Goal: Check status: Check status

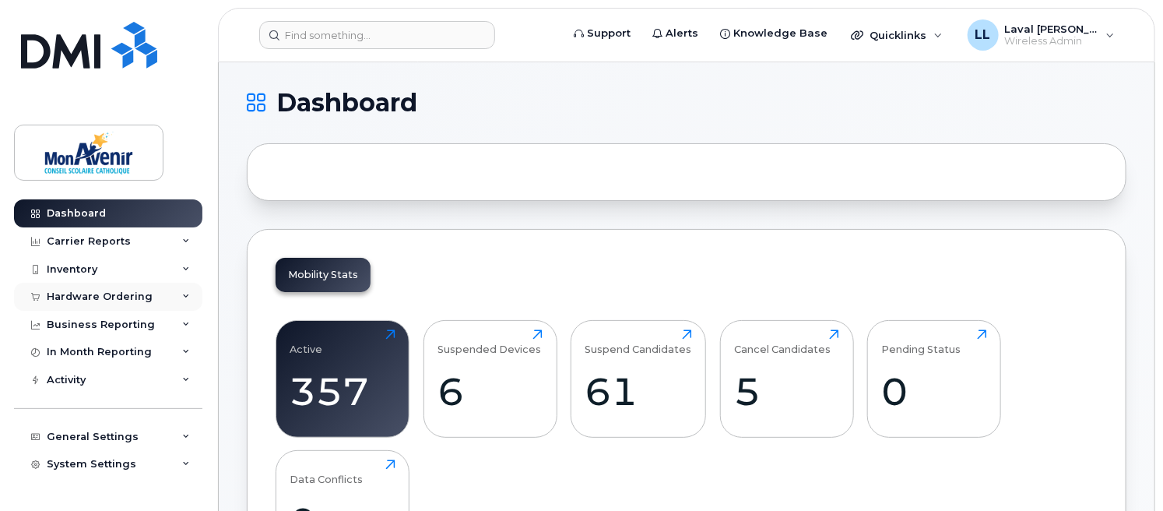
click at [104, 294] on div "Hardware Ordering" at bounding box center [100, 296] width 106 height 12
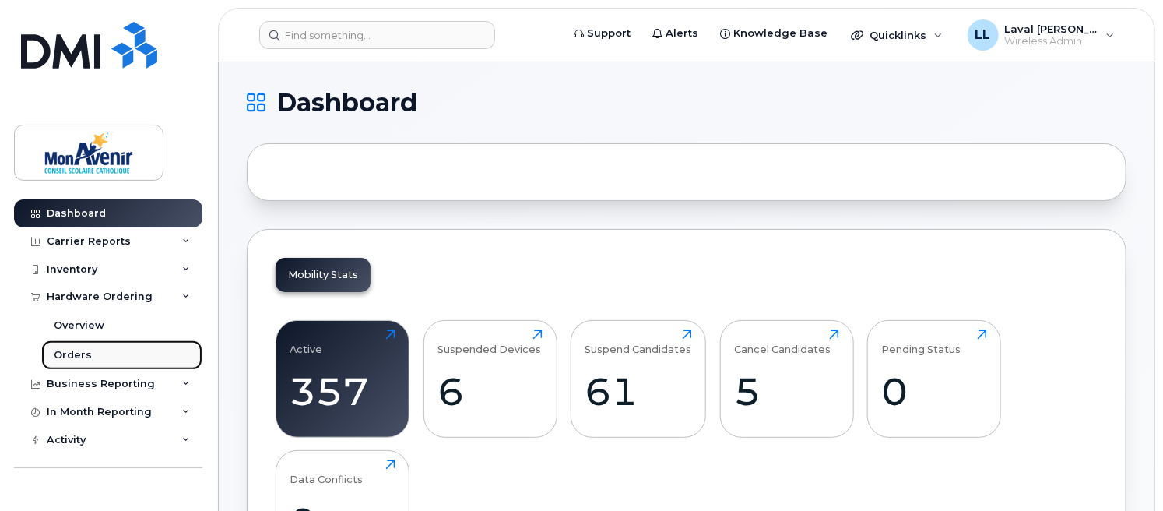
click at [65, 356] on div "Orders" at bounding box center [73, 355] width 38 height 14
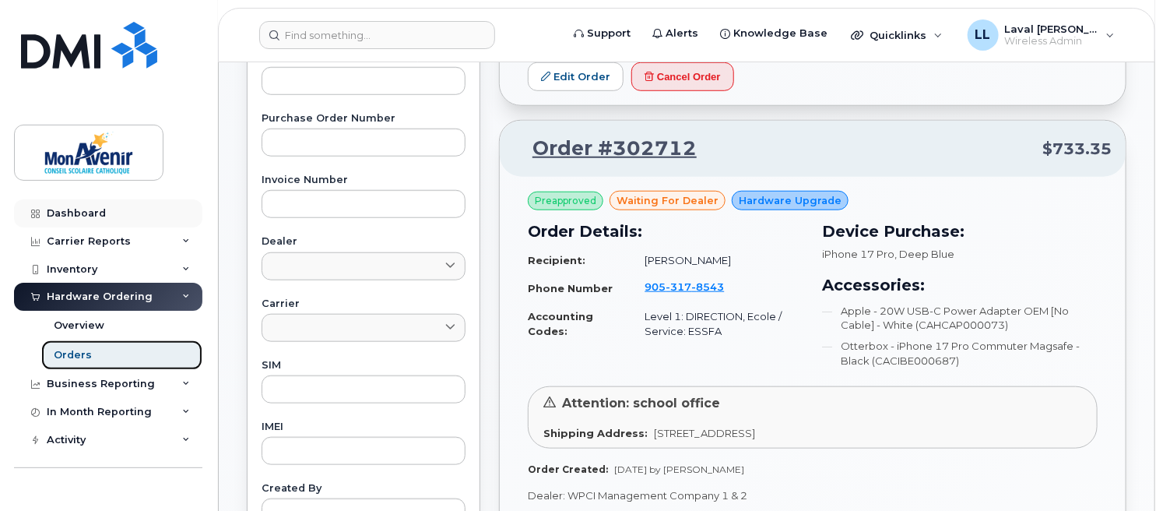
scroll to position [431, 0]
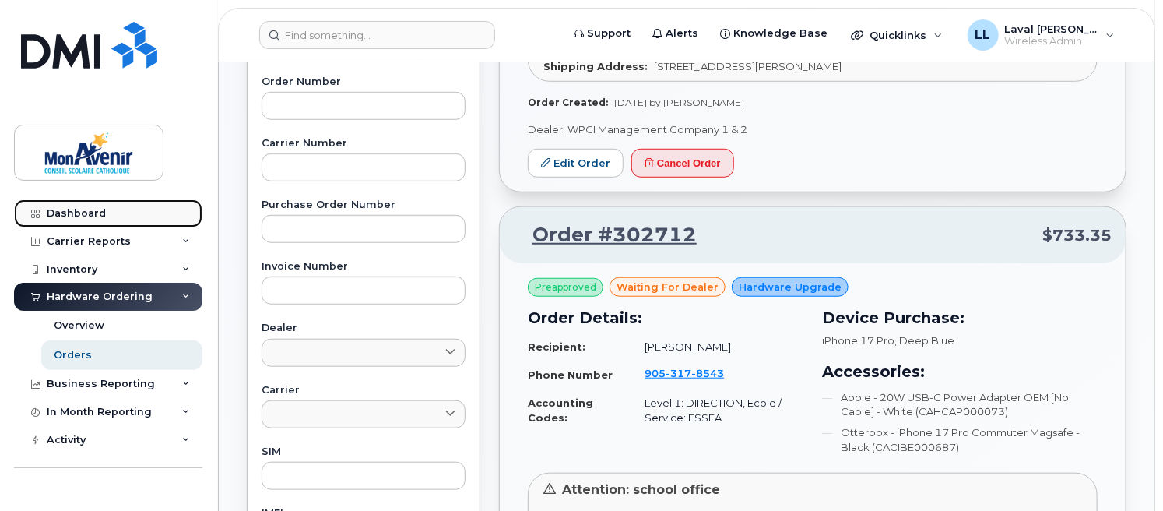
click at [61, 216] on div "Dashboard" at bounding box center [76, 213] width 59 height 12
